Goal: Task Accomplishment & Management: Use online tool/utility

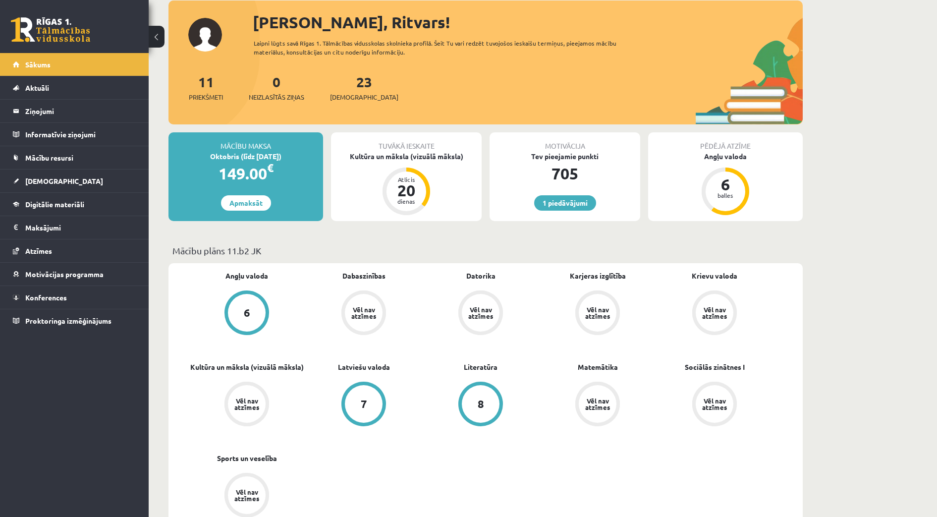
scroll to position [62, 0]
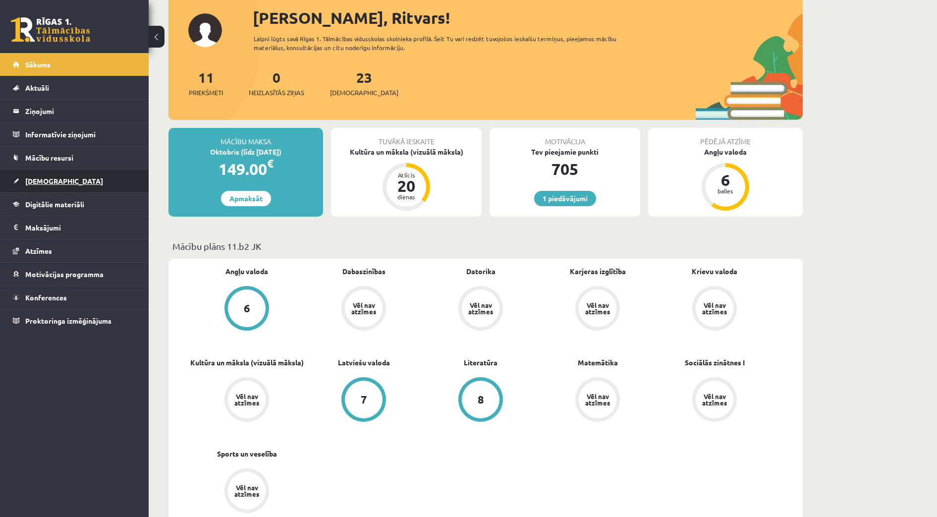
click at [40, 185] on link "[DEMOGRAPHIC_DATA]" at bounding box center [74, 181] width 123 height 23
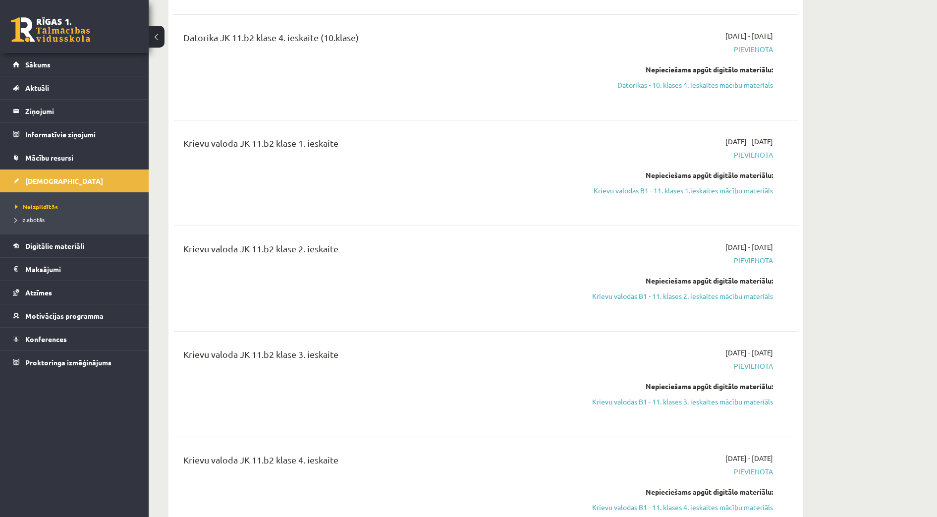
scroll to position [1115, 0]
click at [729, 187] on link "Krievu valodas B1 - 11. klases 1.ieskaites mācību materiāls" at bounding box center [679, 192] width 187 height 10
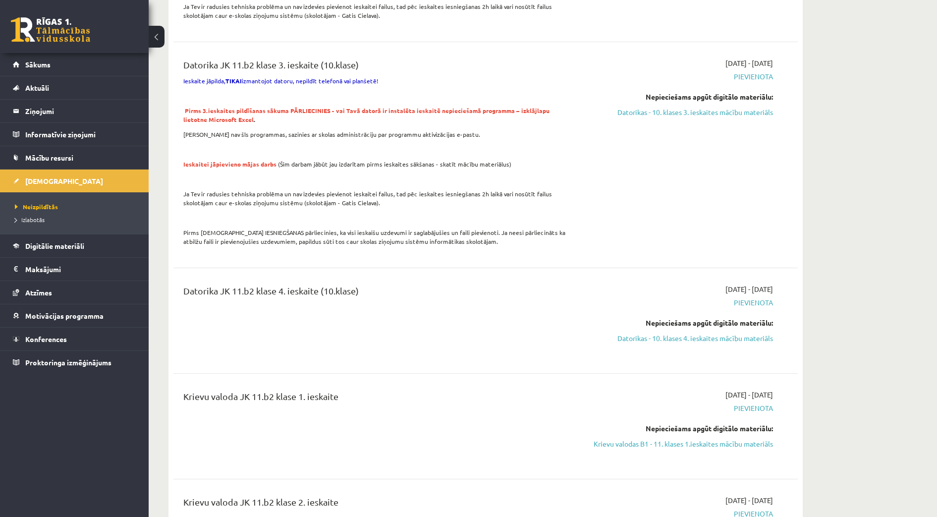
scroll to position [867, 0]
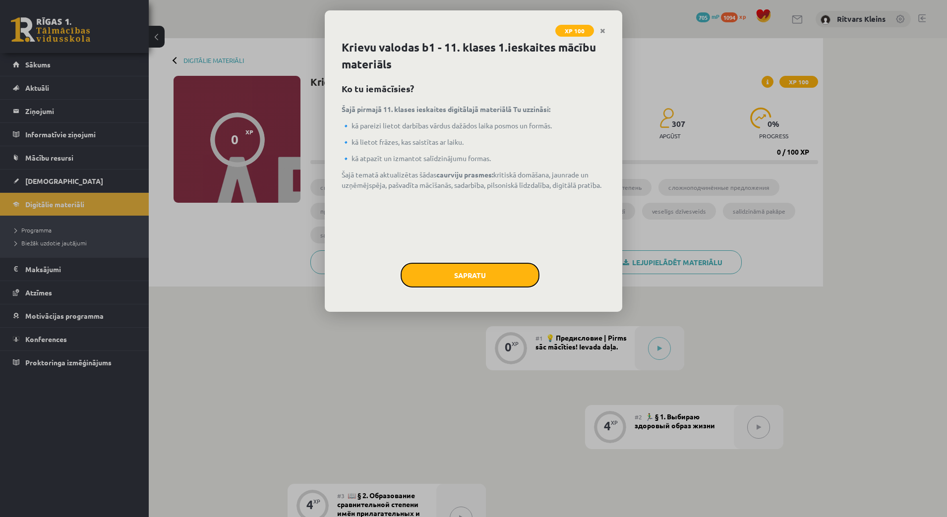
click at [463, 269] on button "Sapratu" at bounding box center [470, 275] width 139 height 25
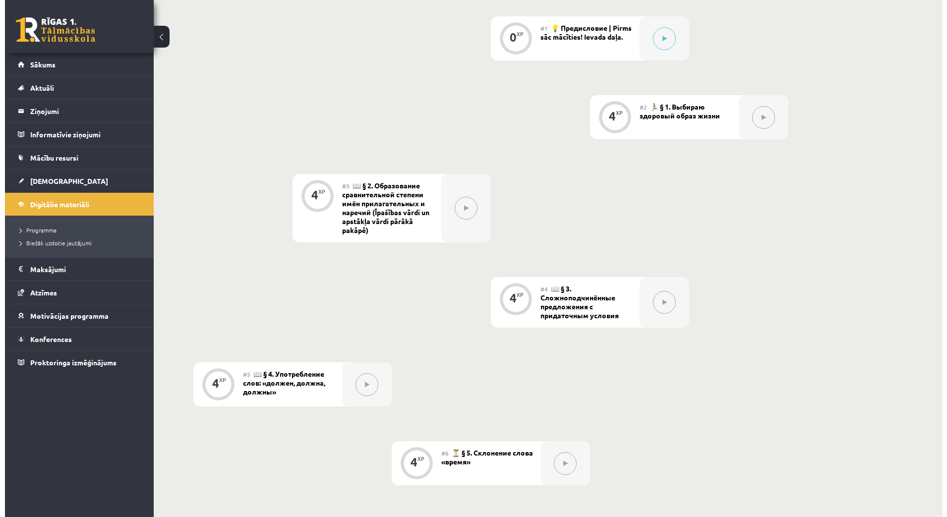
scroll to position [62, 0]
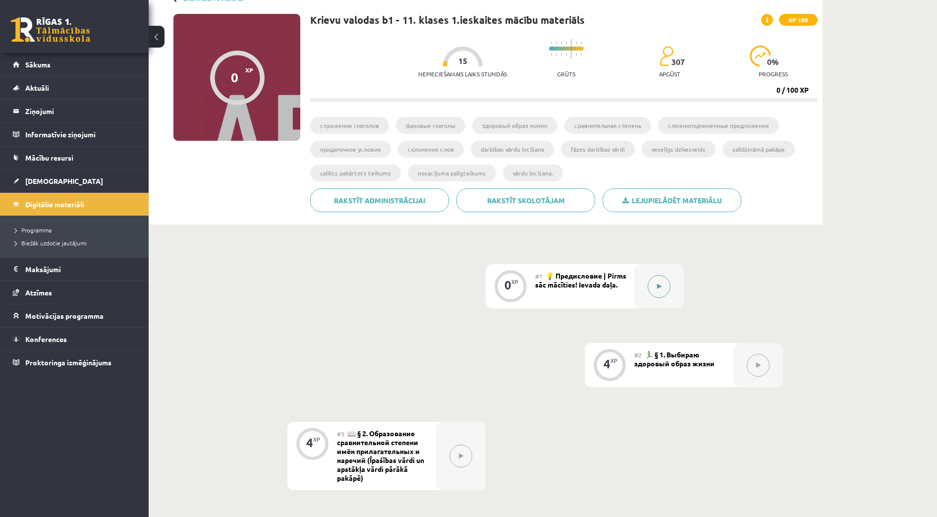
click at [658, 281] on button at bounding box center [659, 286] width 23 height 23
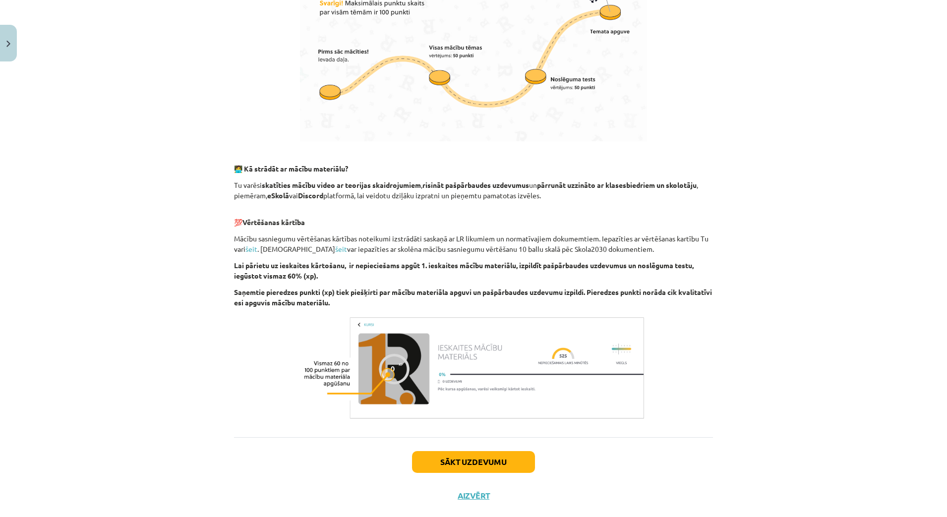
scroll to position [495, 0]
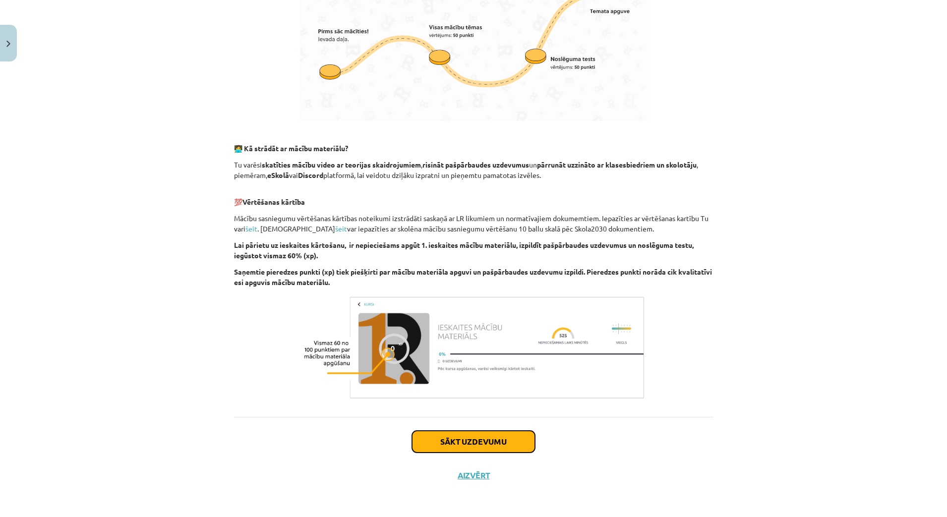
click at [480, 442] on button "Sākt uzdevumu" at bounding box center [473, 442] width 123 height 22
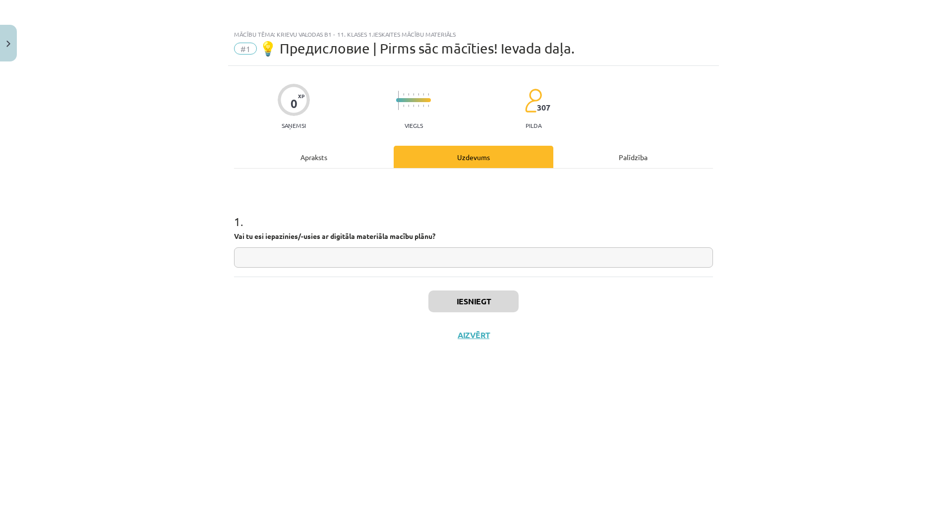
scroll to position [0, 0]
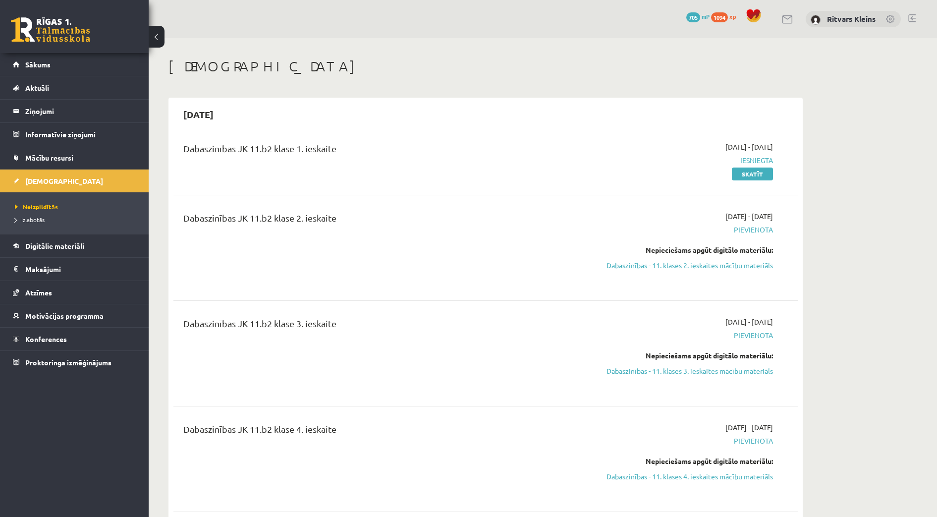
scroll to position [866, 0]
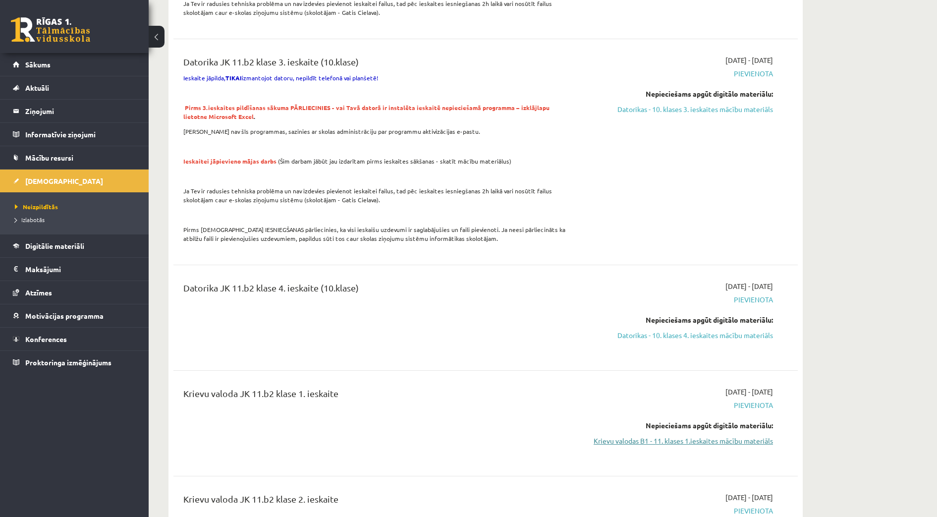
click at [741, 436] on link "Krievu valodas B1 - 11. klases 1.ieskaites mācību materiāls" at bounding box center [679, 441] width 187 height 10
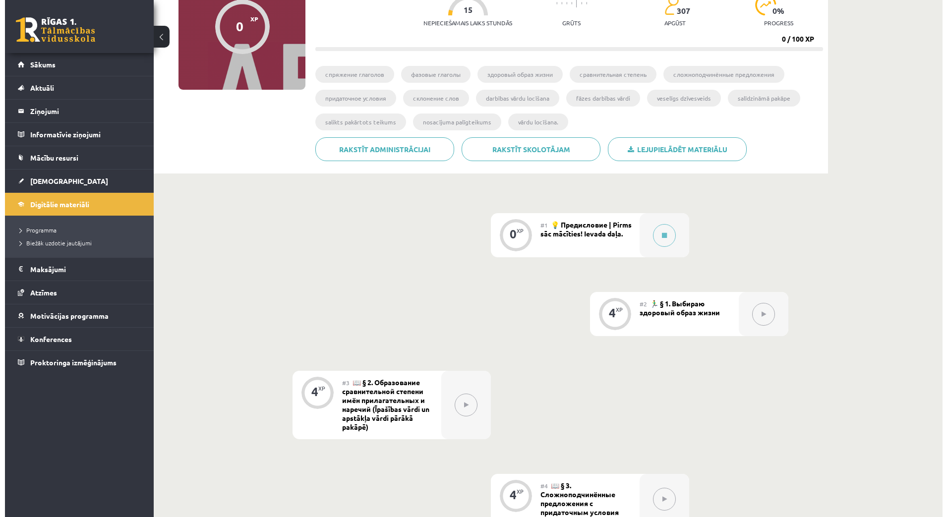
scroll to position [124, 0]
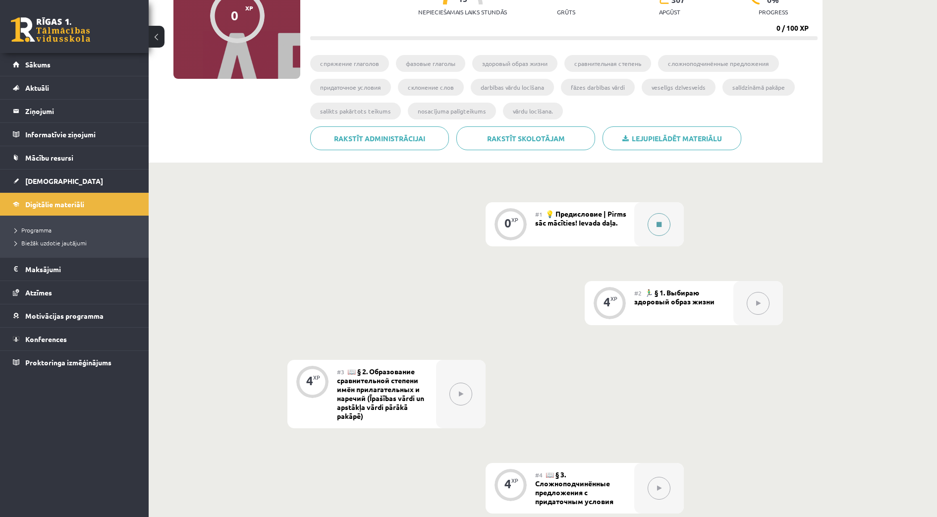
click at [657, 222] on icon at bounding box center [659, 225] width 5 height 6
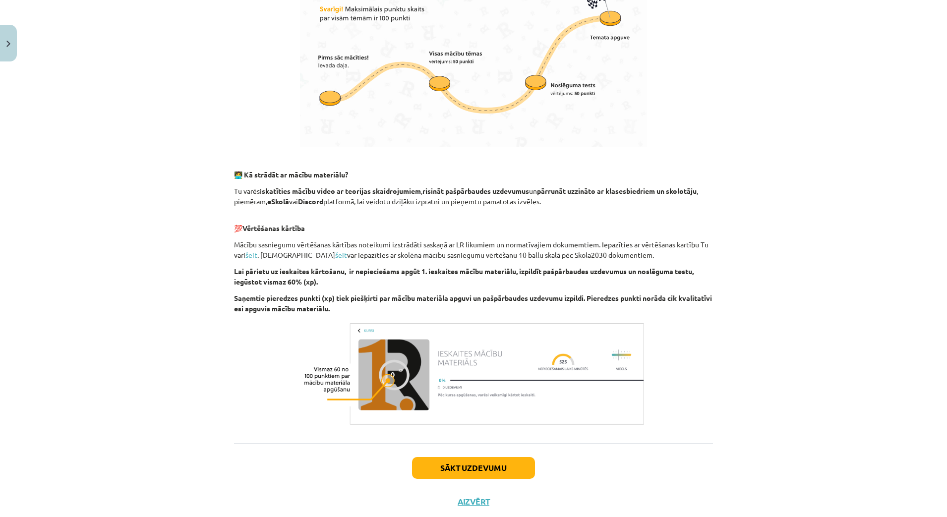
scroll to position [495, 0]
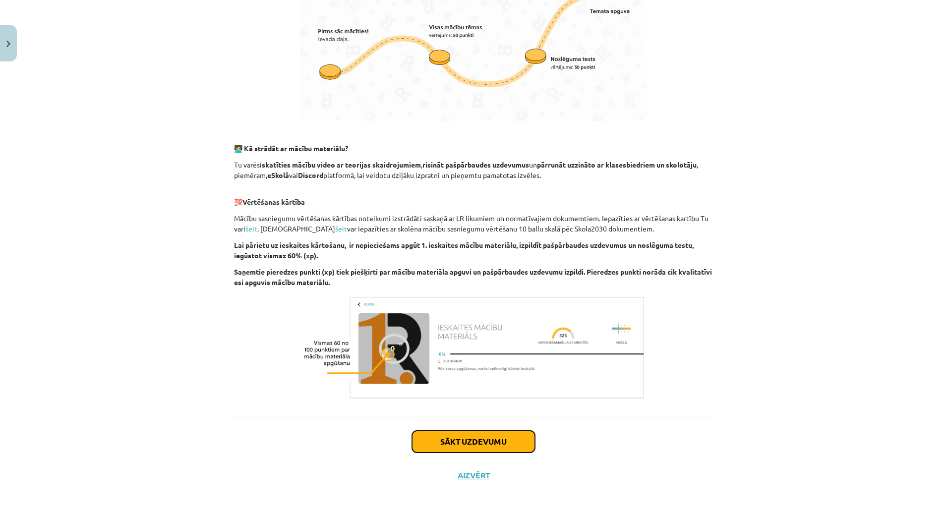
click at [470, 439] on button "Sākt uzdevumu" at bounding box center [473, 442] width 123 height 22
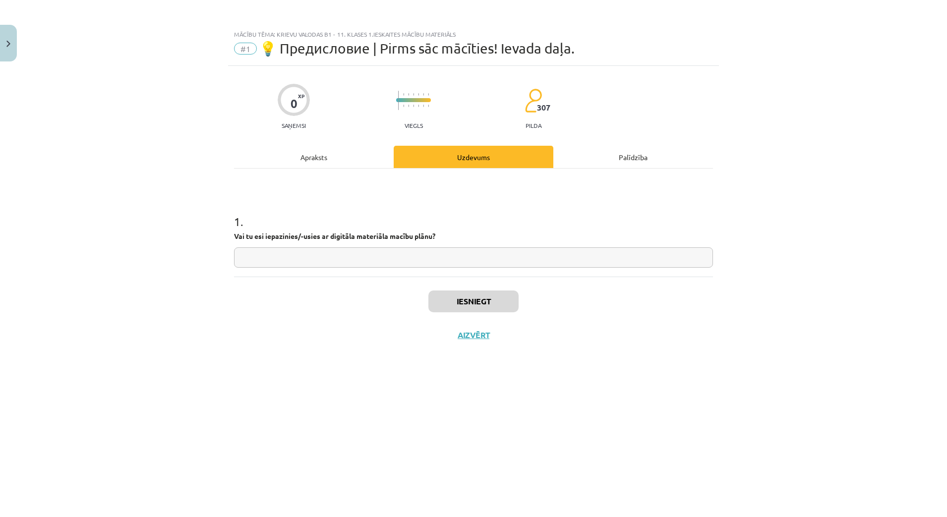
scroll to position [0, 0]
click at [422, 257] on input "text" at bounding box center [473, 257] width 479 height 20
type input "**"
click at [499, 295] on button "Iesniegt" at bounding box center [473, 301] width 90 height 22
click at [473, 341] on button "Nākamā nodarbība" at bounding box center [473, 341] width 97 height 23
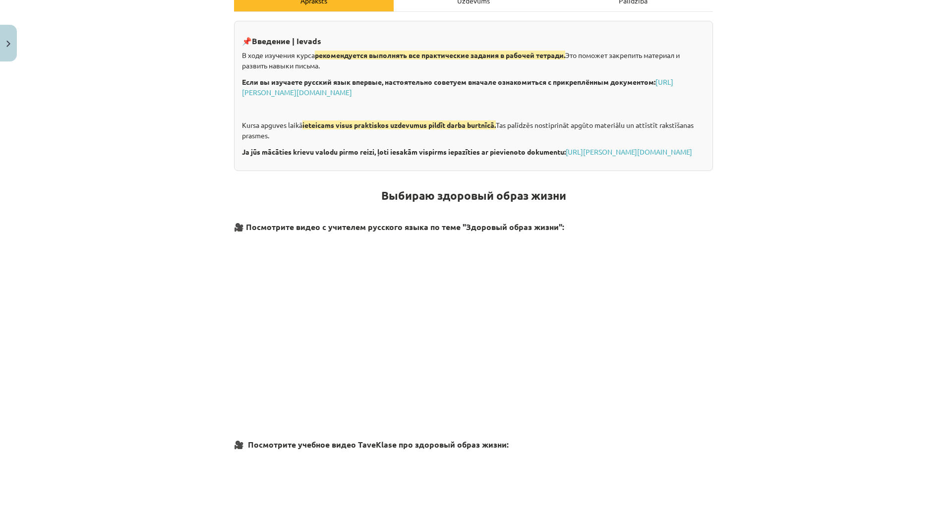
scroll to position [248, 0]
